Goal: Task Accomplishment & Management: Complete application form

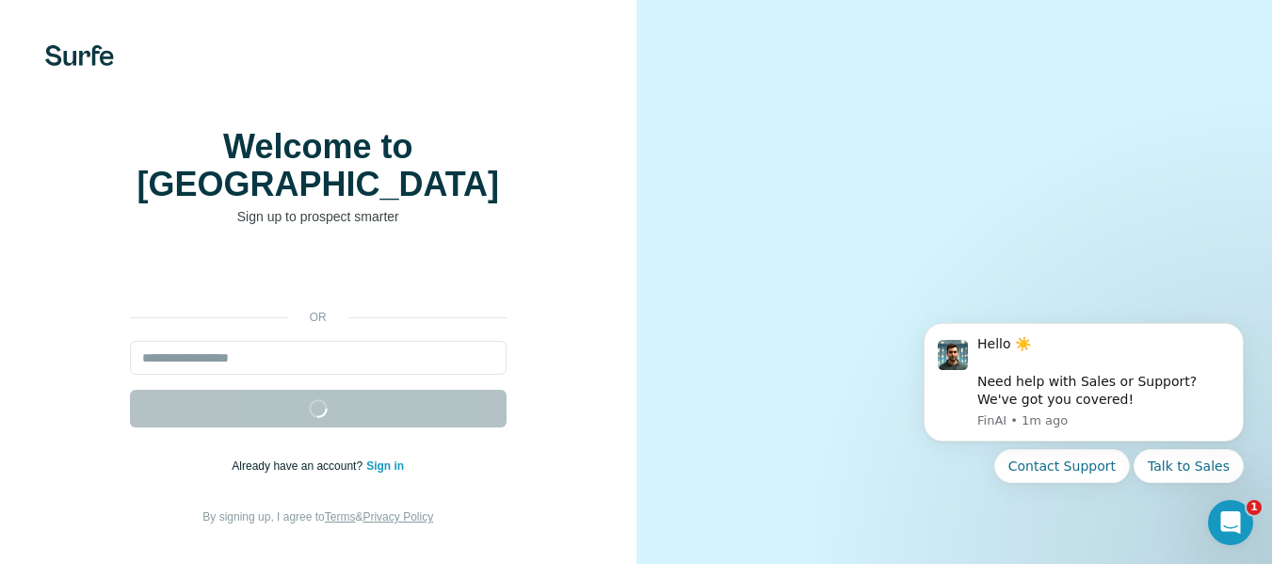
click at [362, 399] on form "Get started" at bounding box center [318, 384] width 376 height 87
click at [317, 411] on form "Get started" at bounding box center [318, 384] width 376 height 87
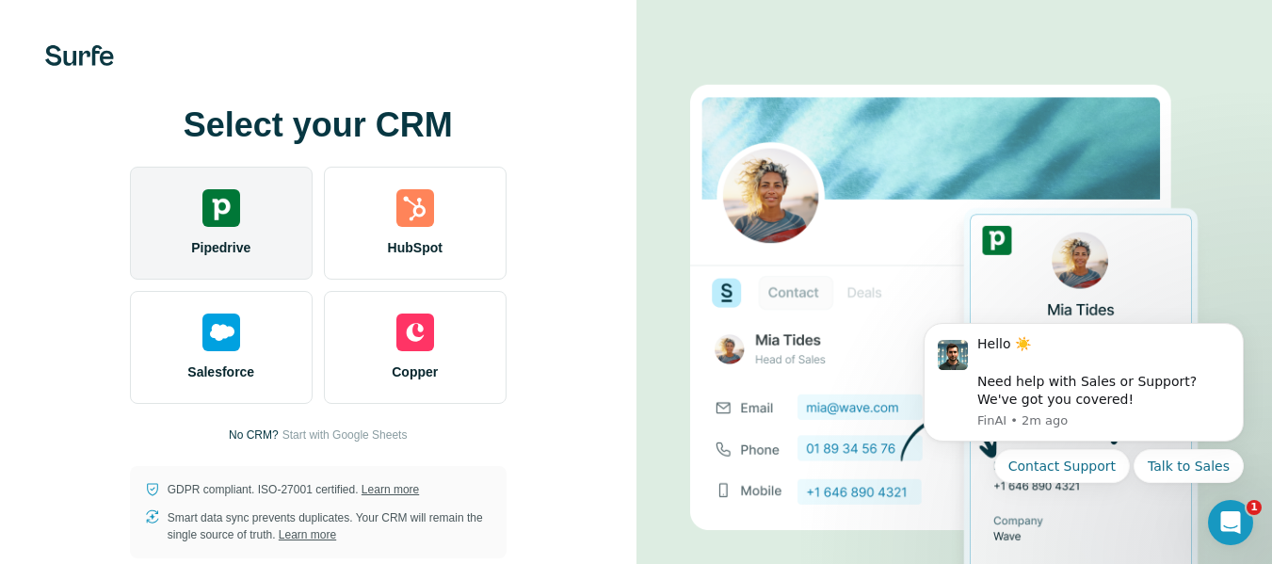
click at [271, 240] on div "Pipedrive" at bounding box center [221, 223] width 183 height 113
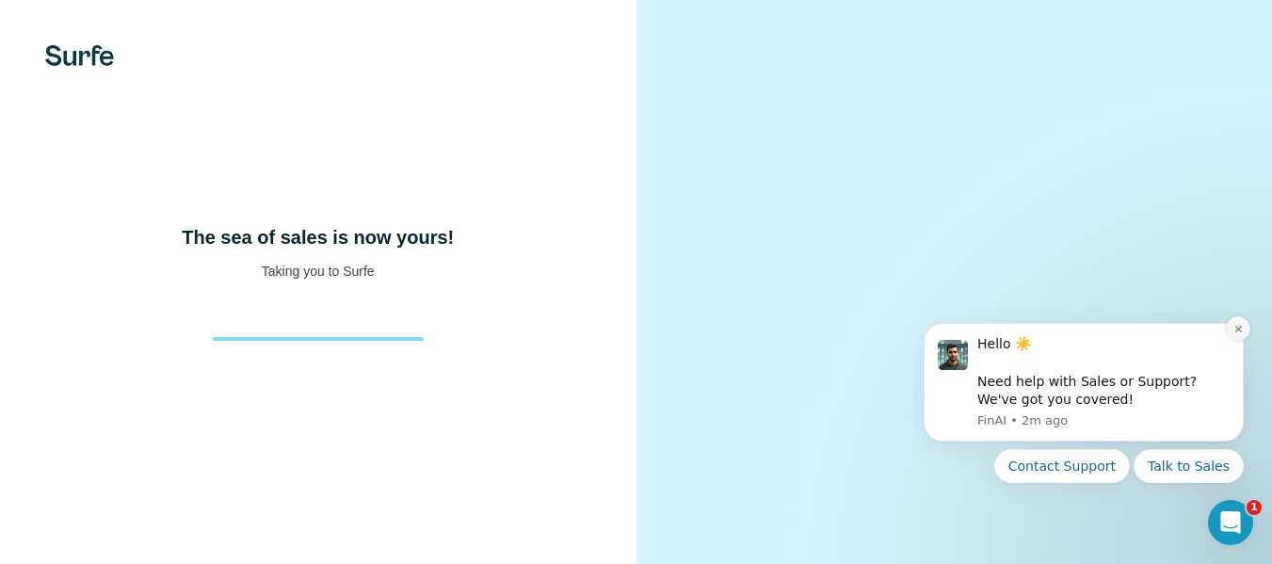
click at [1223, 327] on div "Hello ☀️ ​ Need help with Sales or Support? We've got you covered! FinAI • 2m a…" at bounding box center [1083, 382] width 320 height 119
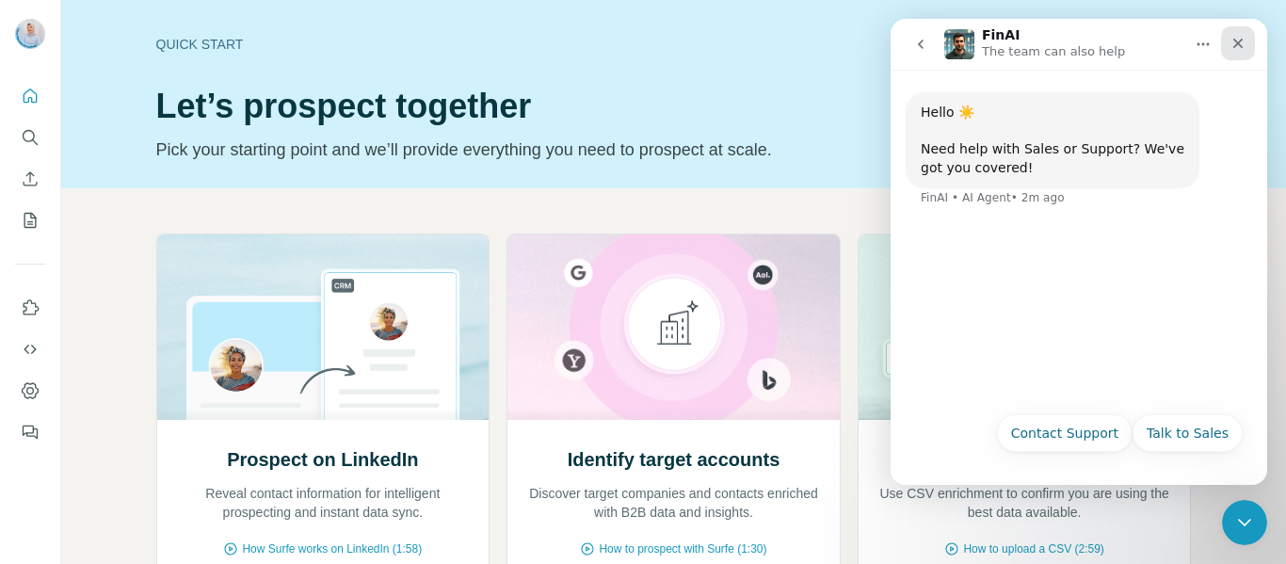
click at [1241, 46] on icon "Close" at bounding box center [1238, 44] width 10 height 10
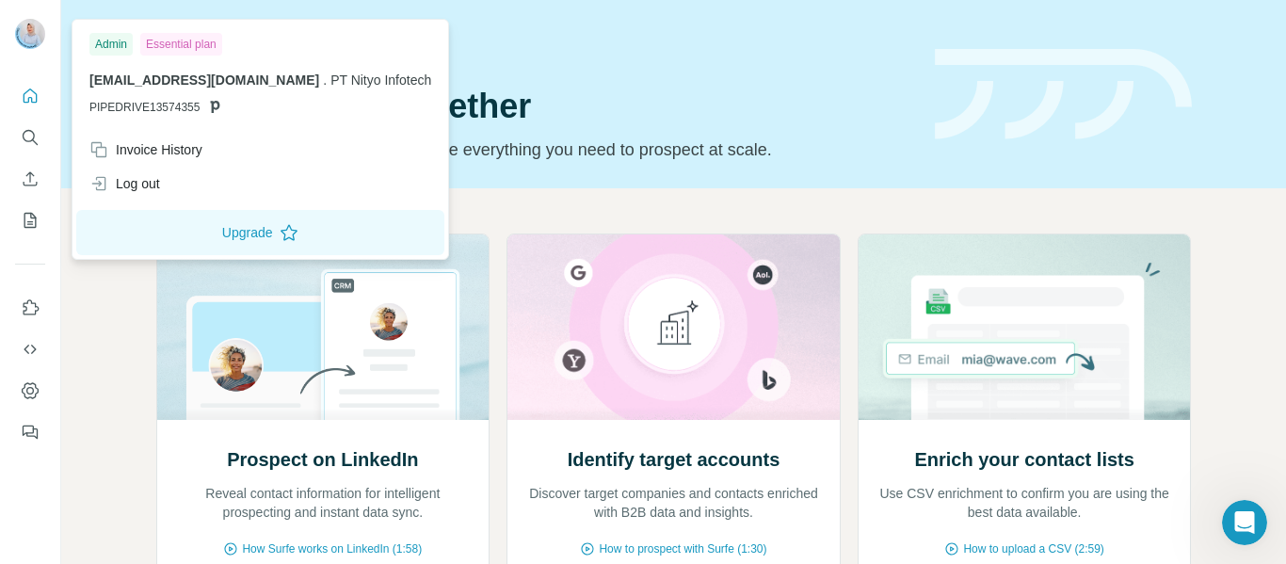
click at [33, 28] on img at bounding box center [30, 34] width 30 height 30
click at [39, 37] on img at bounding box center [30, 34] width 30 height 30
click at [29, 386] on icon "Dashboard" at bounding box center [30, 390] width 19 height 19
click at [32, 34] on img at bounding box center [30, 34] width 30 height 30
click at [104, 42] on div "Admin" at bounding box center [110, 44] width 43 height 23
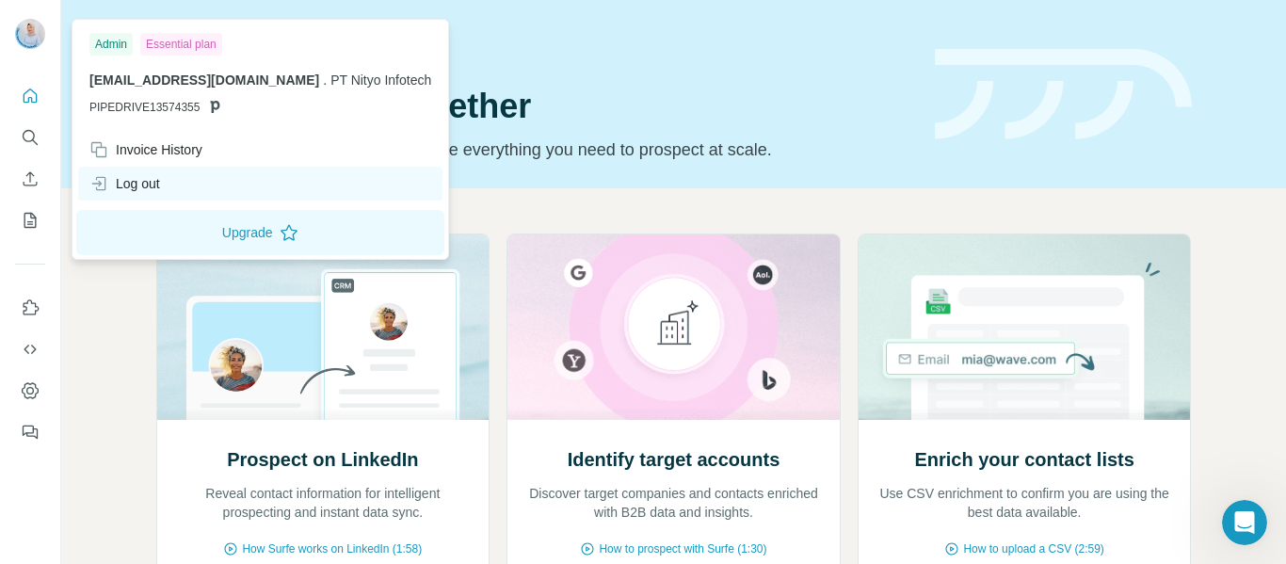
click at [123, 175] on div "Log out" at bounding box center [124, 183] width 71 height 19
click at [151, 185] on div "Log out" at bounding box center [124, 183] width 71 height 19
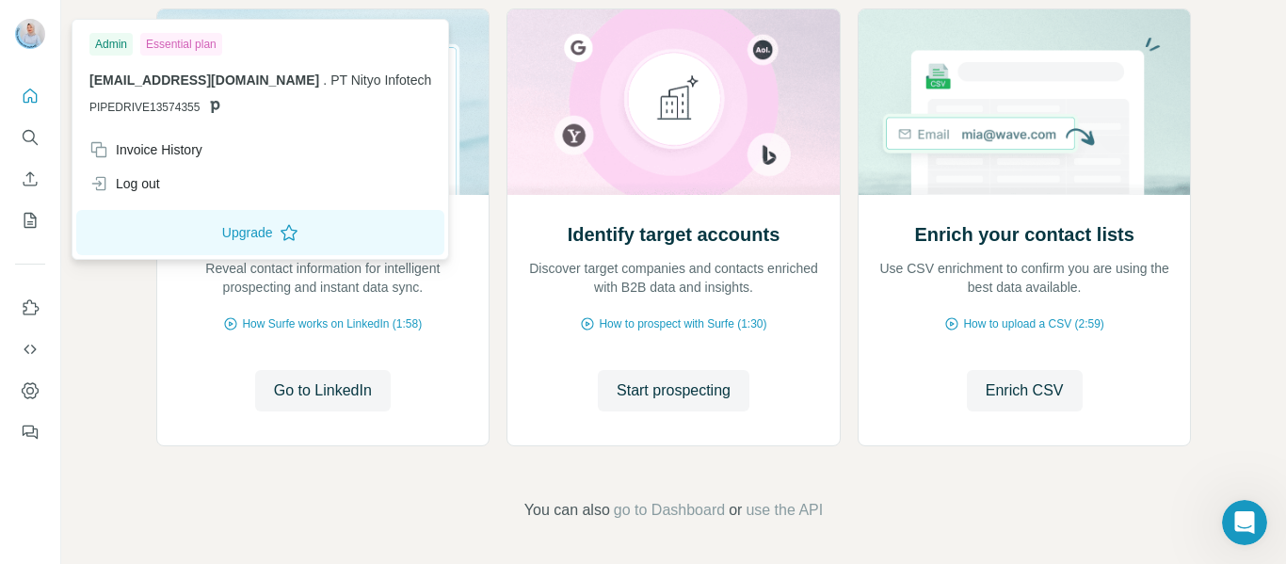
scroll to position [228, 0]
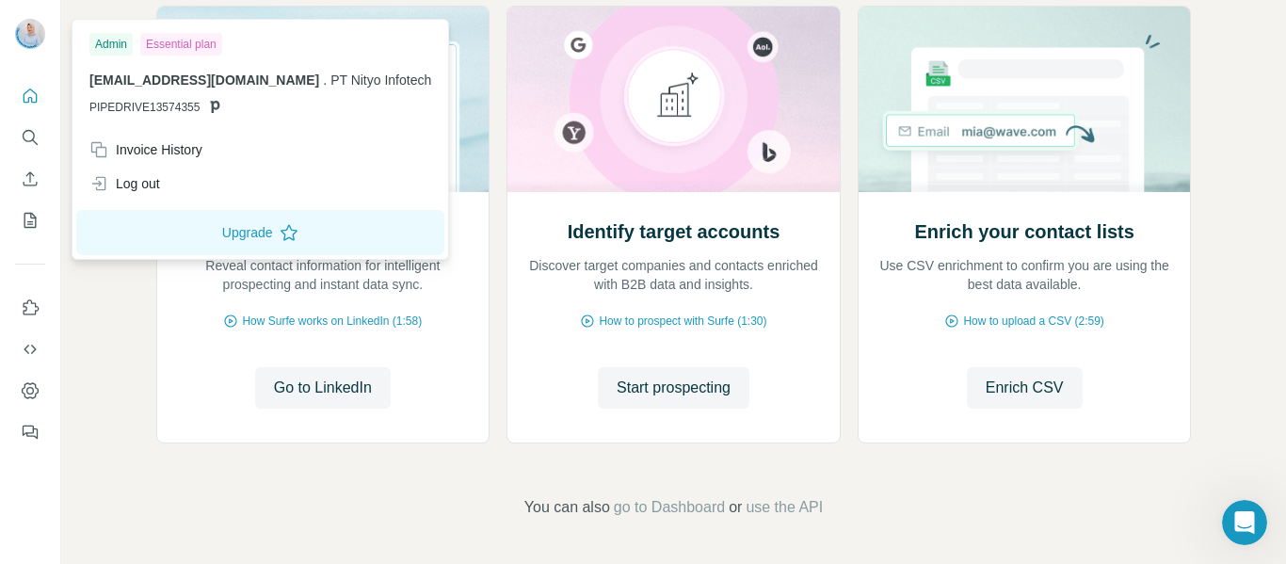
click at [113, 366] on div "Prospect on LinkedIn Reveal contact information for intelligent prospecting and…" at bounding box center [673, 261] width 1225 height 603
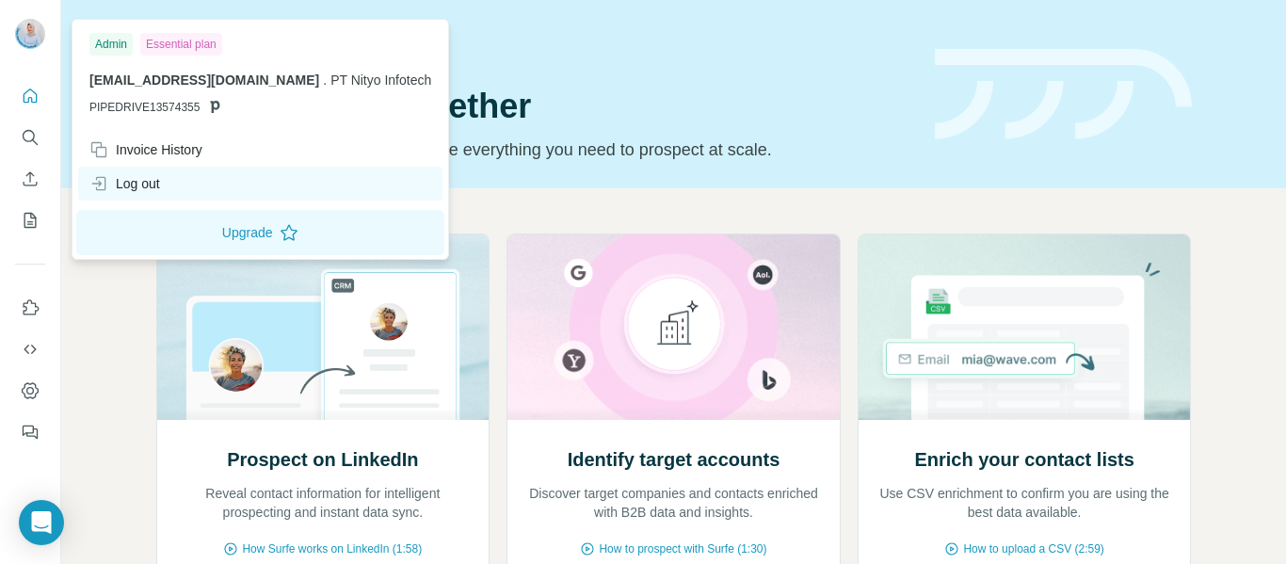
click at [137, 191] on div "Log out" at bounding box center [124, 183] width 71 height 19
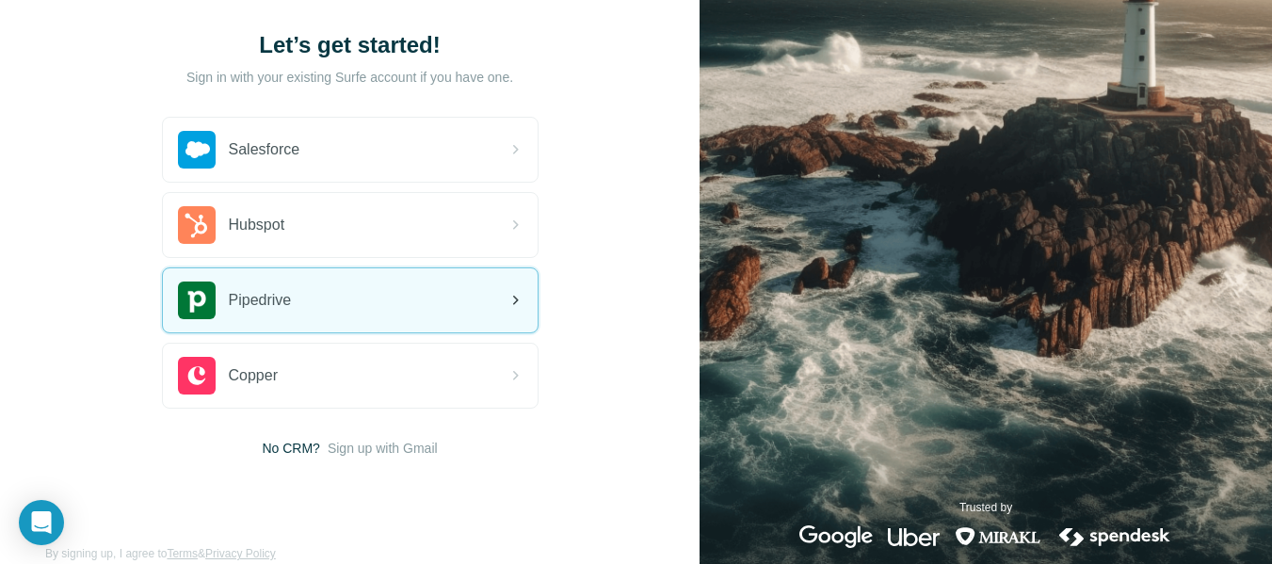
scroll to position [135, 0]
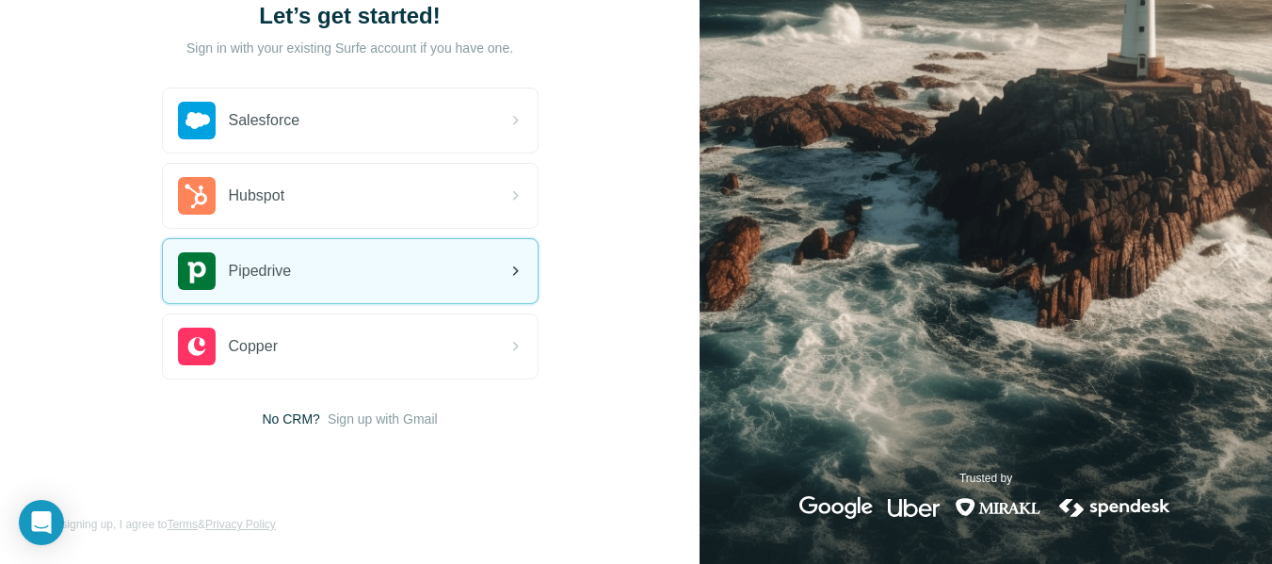
click at [370, 266] on div "Pipedrive" at bounding box center [350, 271] width 375 height 64
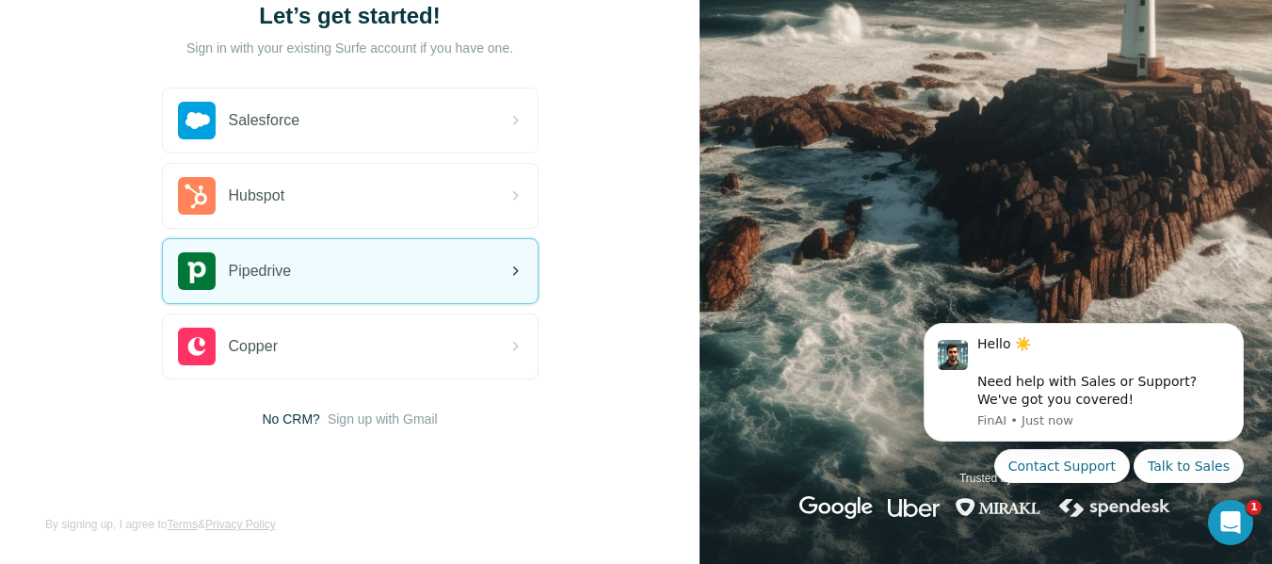
scroll to position [0, 0]
click at [510, 271] on icon at bounding box center [515, 271] width 23 height 23
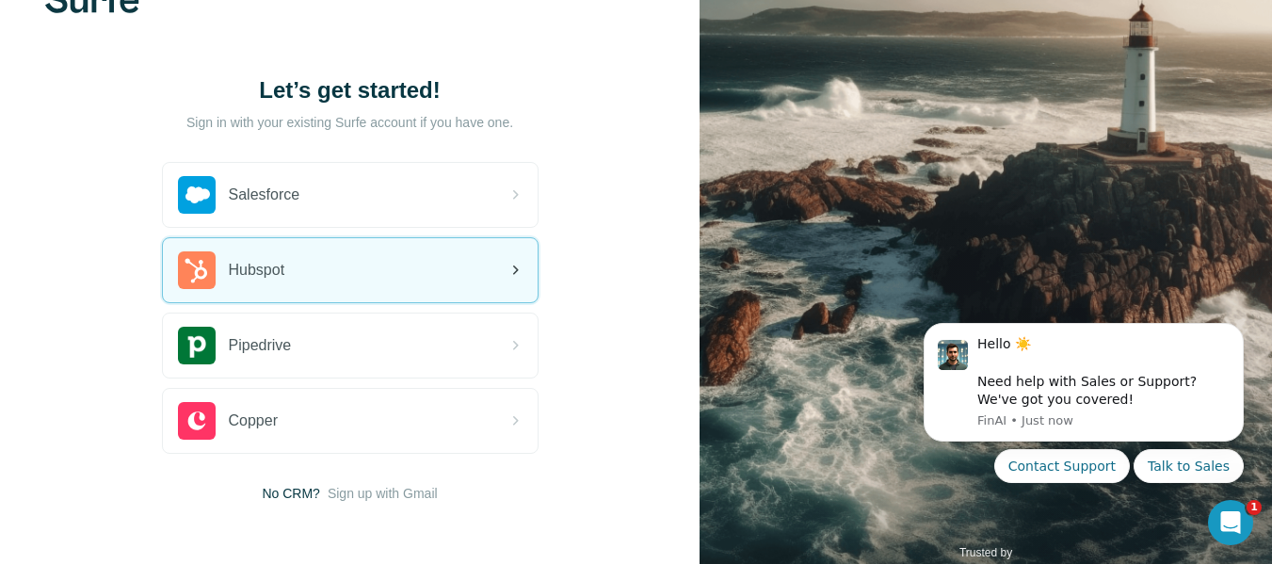
scroll to position [135, 0]
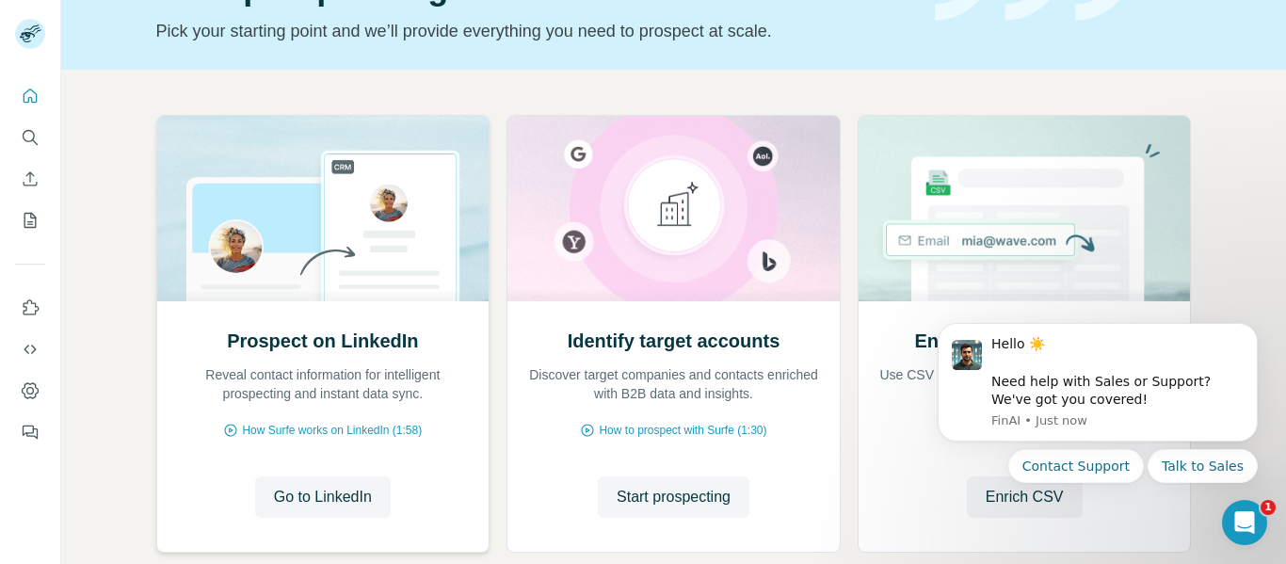
scroll to position [228, 0]
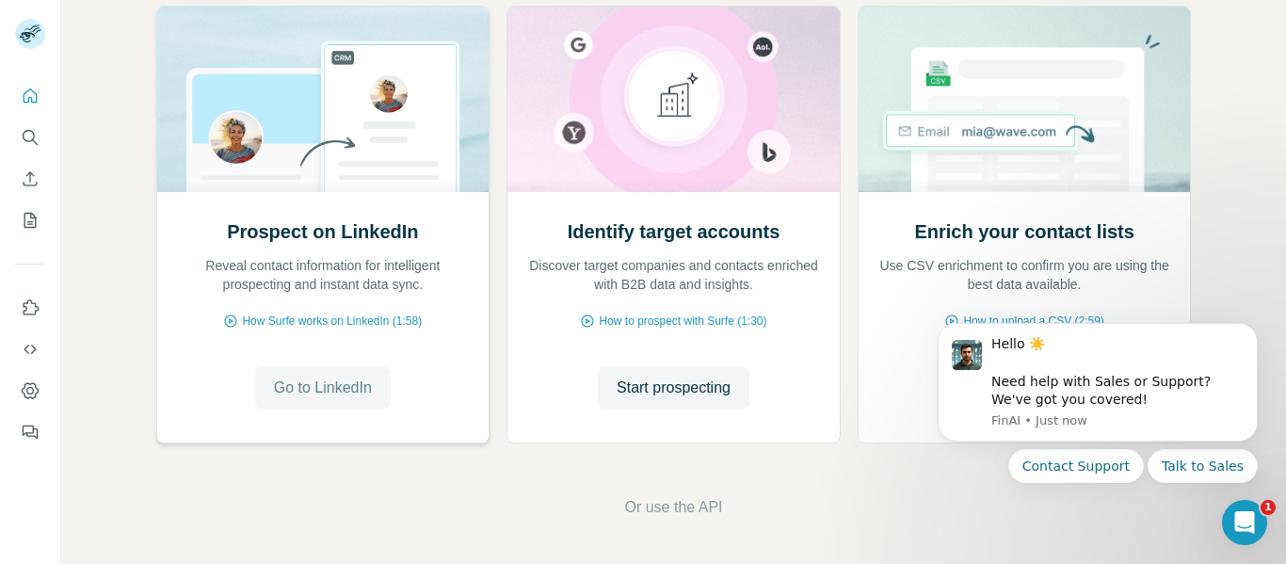
click at [324, 381] on span "Go to LinkedIn" at bounding box center [323, 387] width 98 height 23
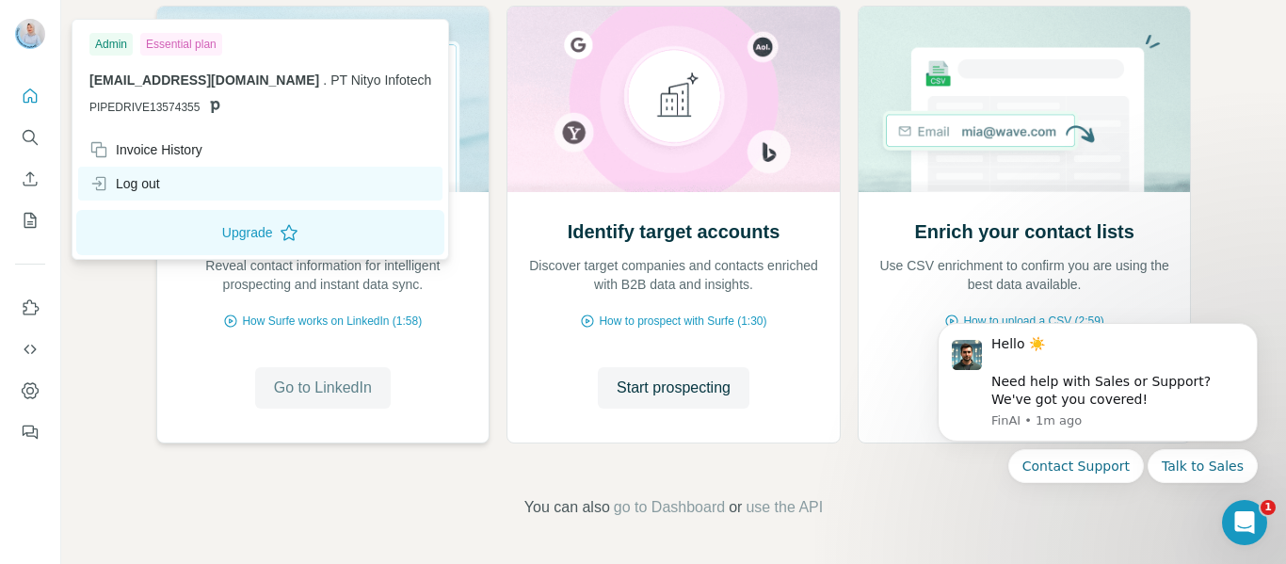
click at [140, 189] on div "Log out" at bounding box center [124, 183] width 71 height 19
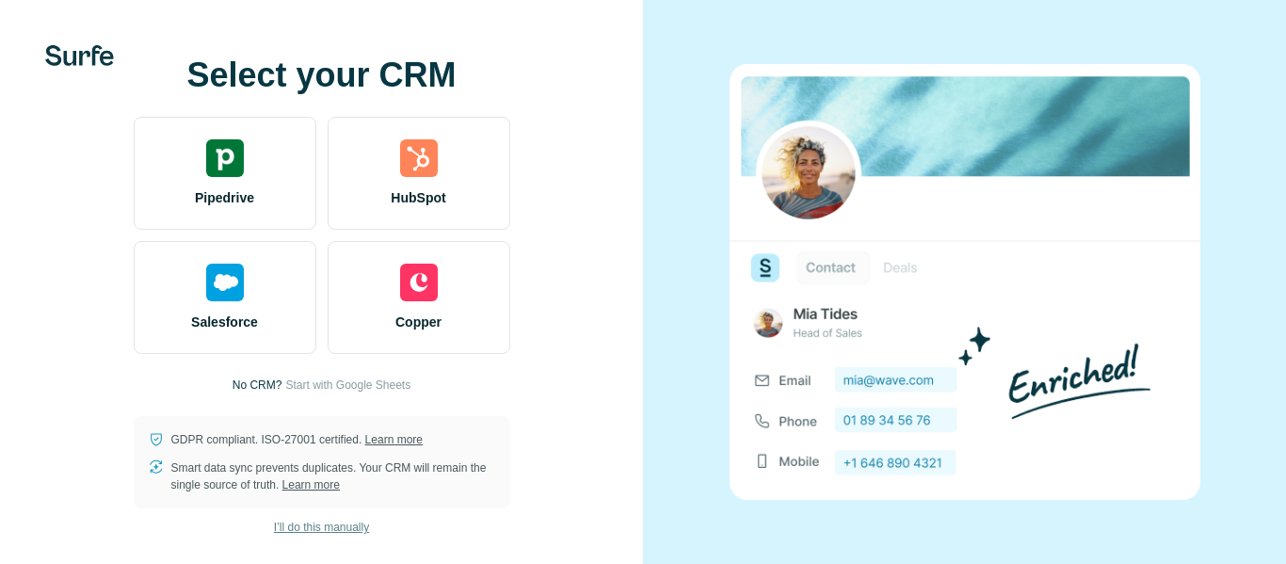
click at [291, 521] on span "I’ll do this manually" at bounding box center [321, 527] width 95 height 17
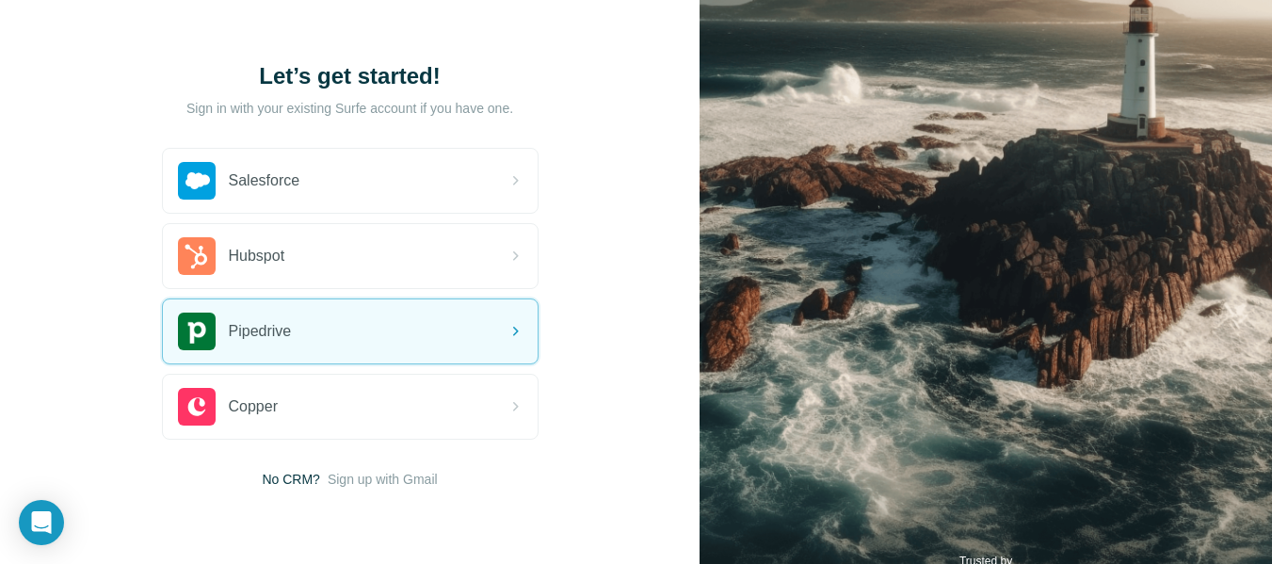
scroll to position [135, 0]
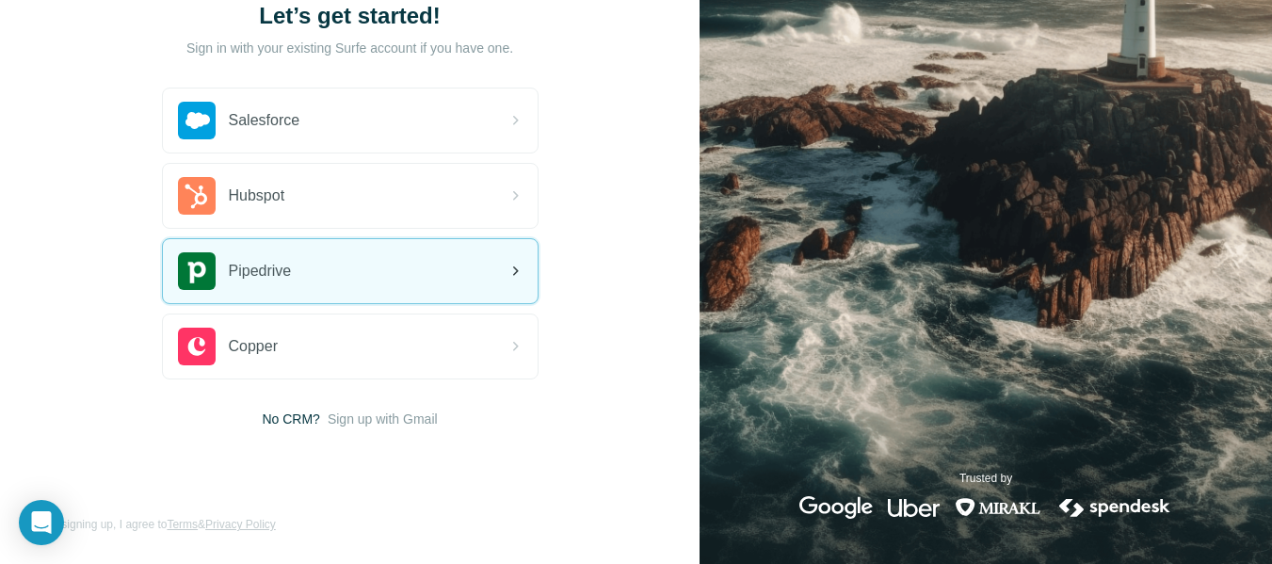
click at [304, 296] on div "Pipedrive" at bounding box center [350, 271] width 375 height 64
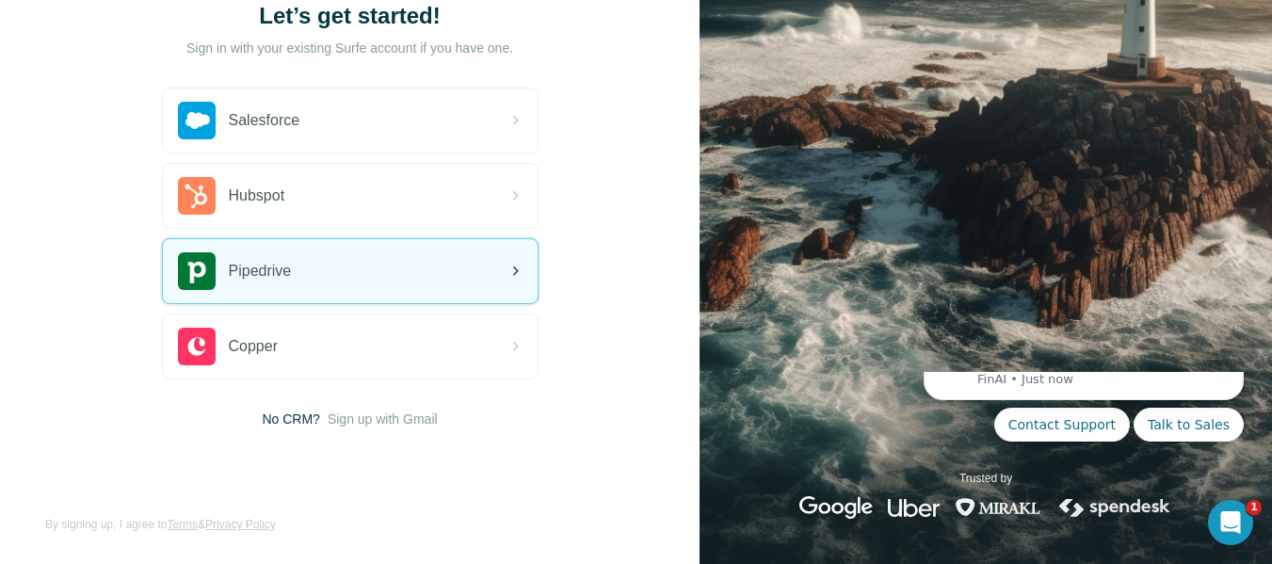
scroll to position [0, 0]
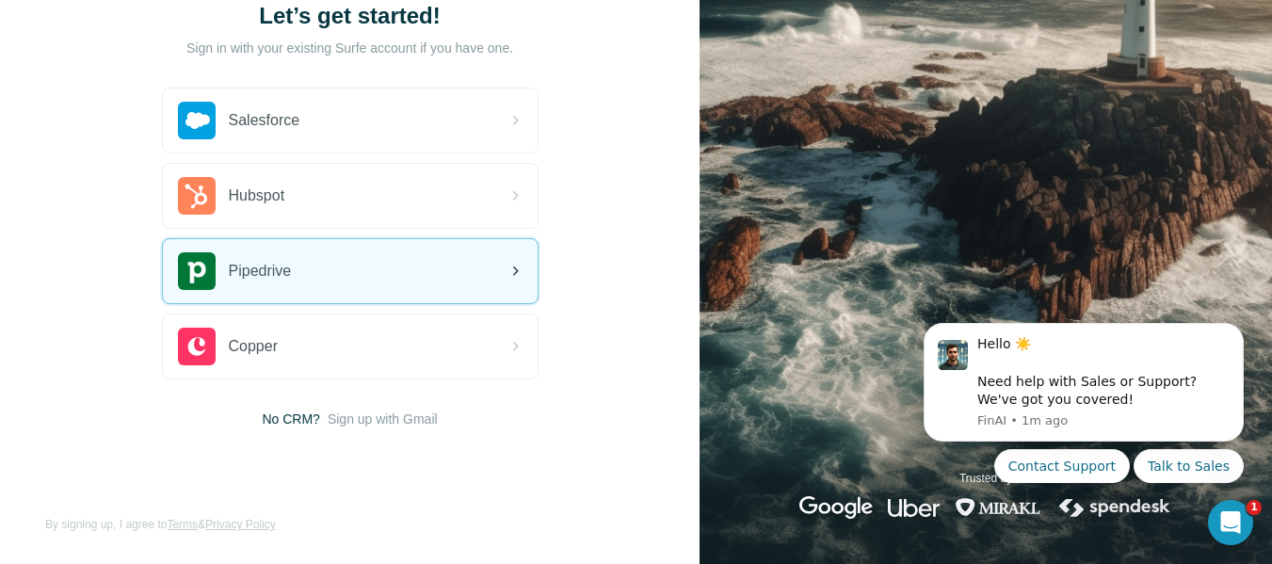
click at [522, 273] on icon at bounding box center [515, 271] width 23 height 23
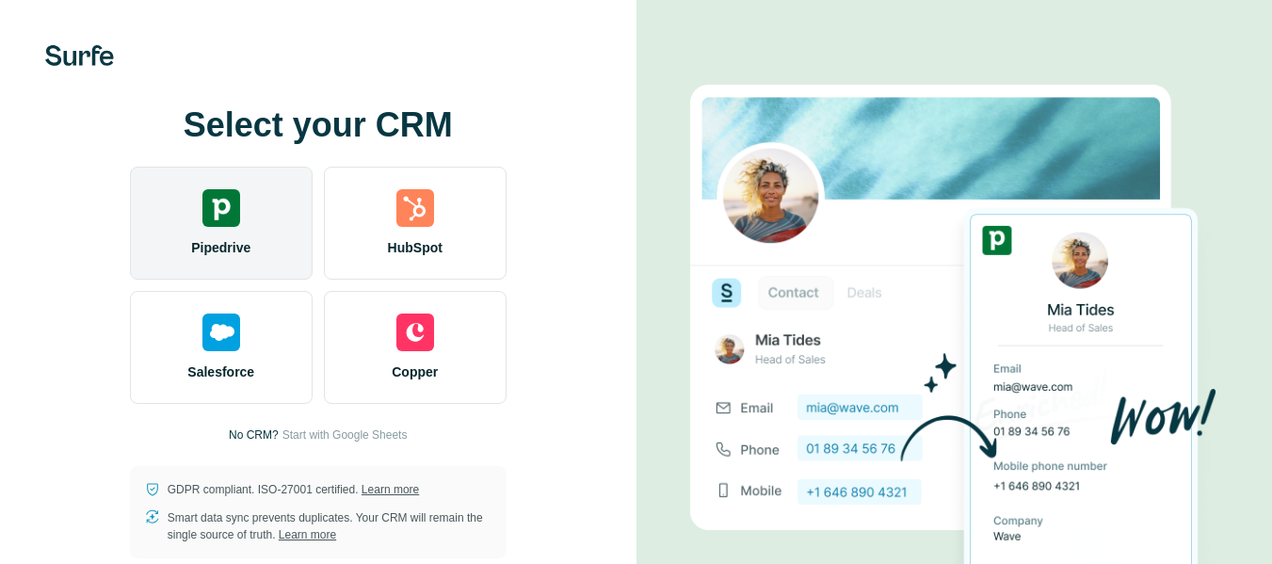
click at [200, 176] on div "Pipedrive" at bounding box center [221, 223] width 183 height 113
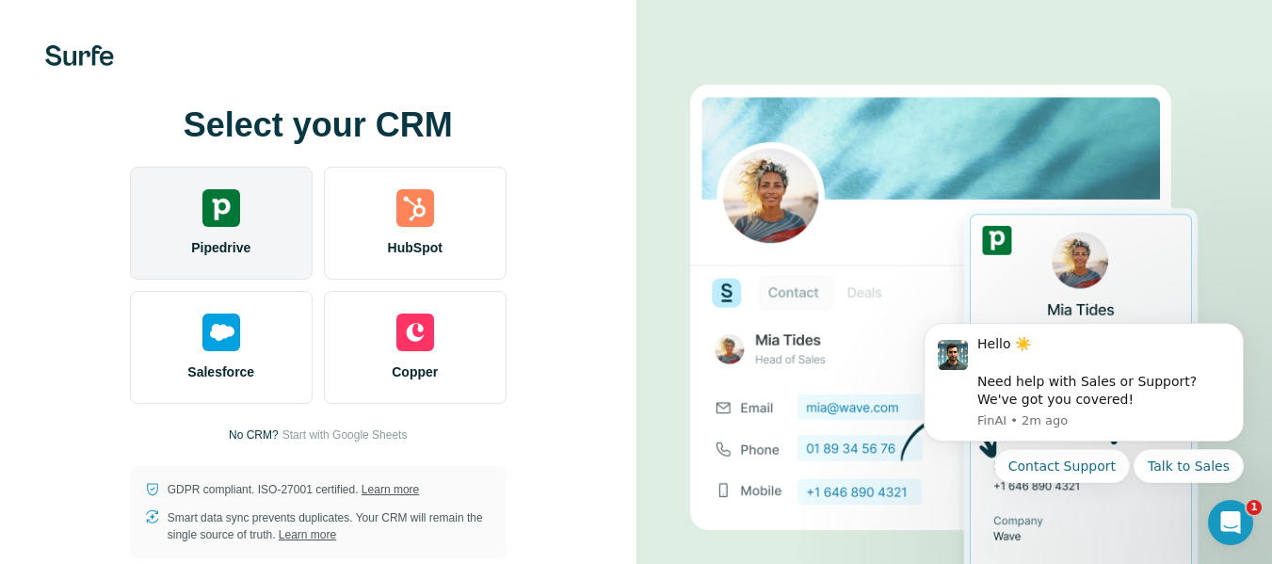
click at [239, 216] on img at bounding box center [221, 208] width 38 height 38
click at [250, 201] on div "Pipedrive" at bounding box center [221, 223] width 183 height 113
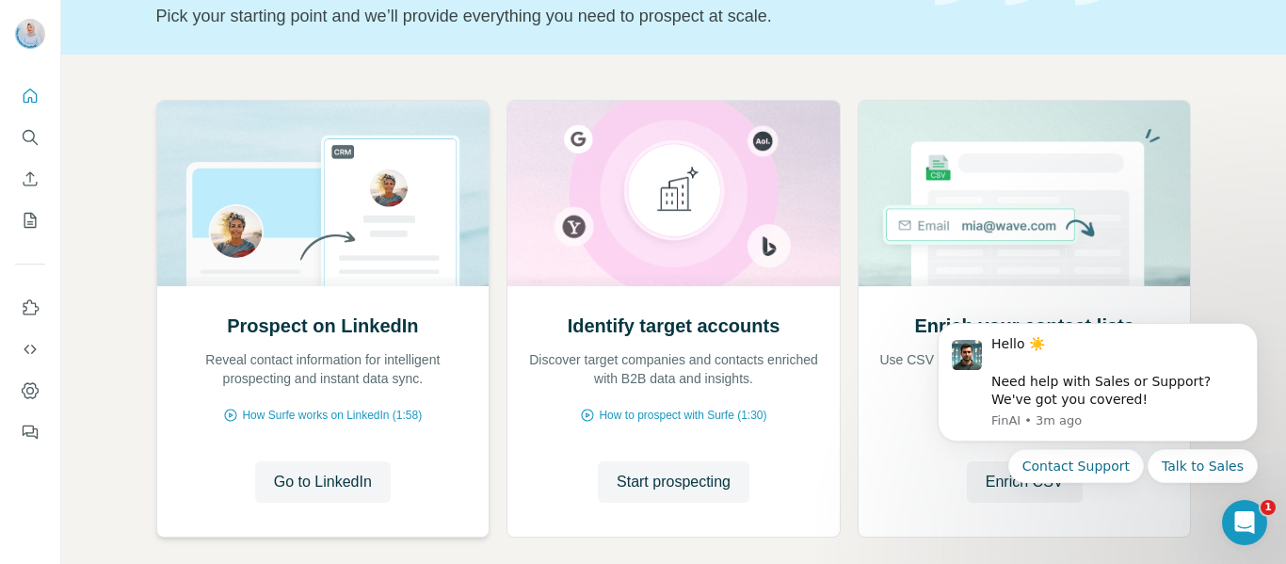
scroll to position [228, 0]
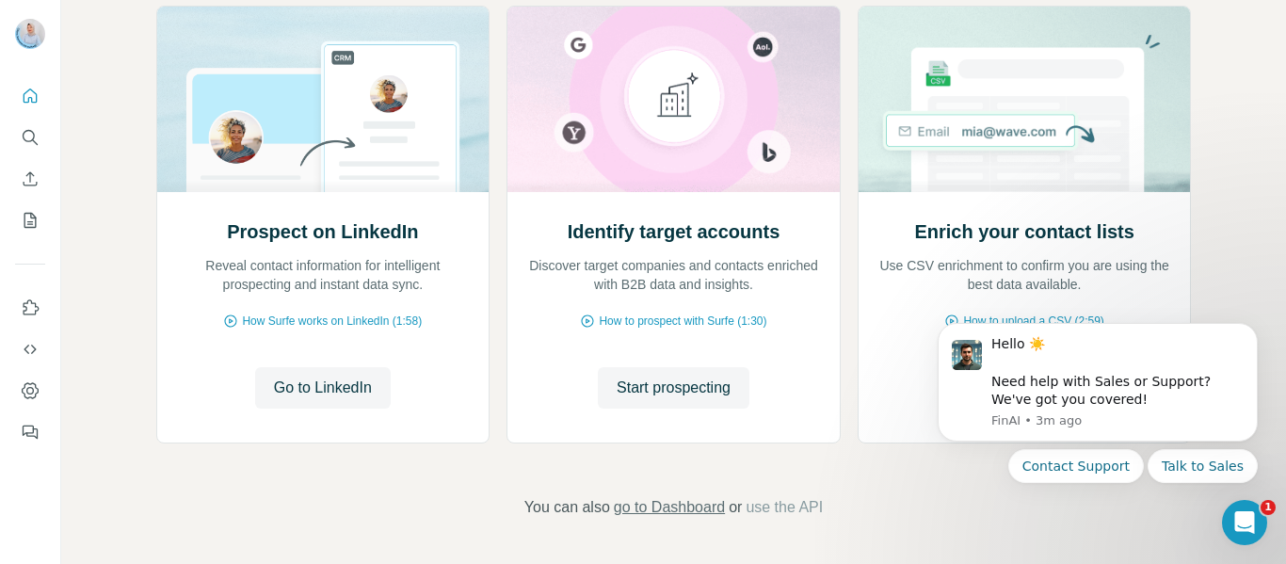
click at [648, 509] on span "go to Dashboard" at bounding box center [669, 507] width 111 height 23
